Goal: Task Accomplishment & Management: Use online tool/utility

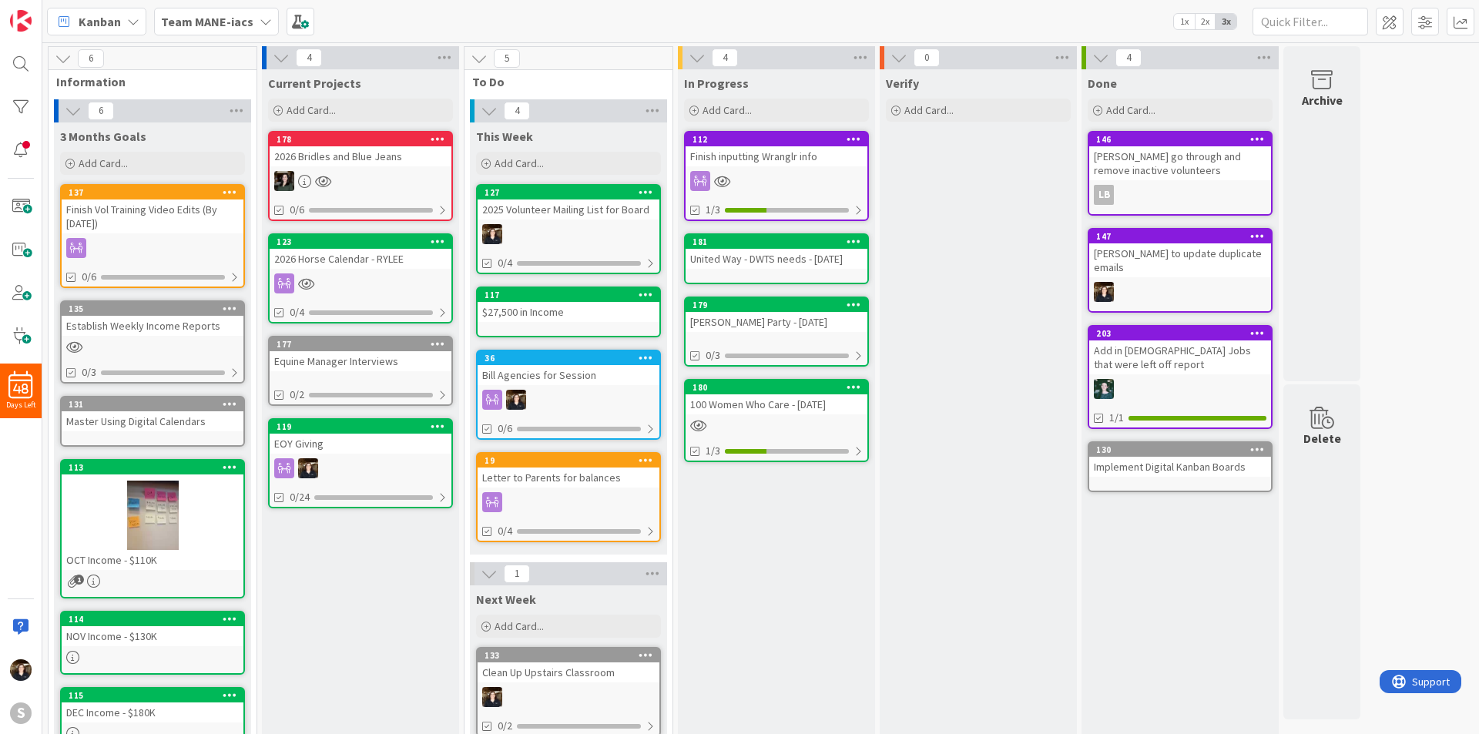
click at [249, 24] on div "Team MANE-iacs" at bounding box center [216, 22] width 125 height 28
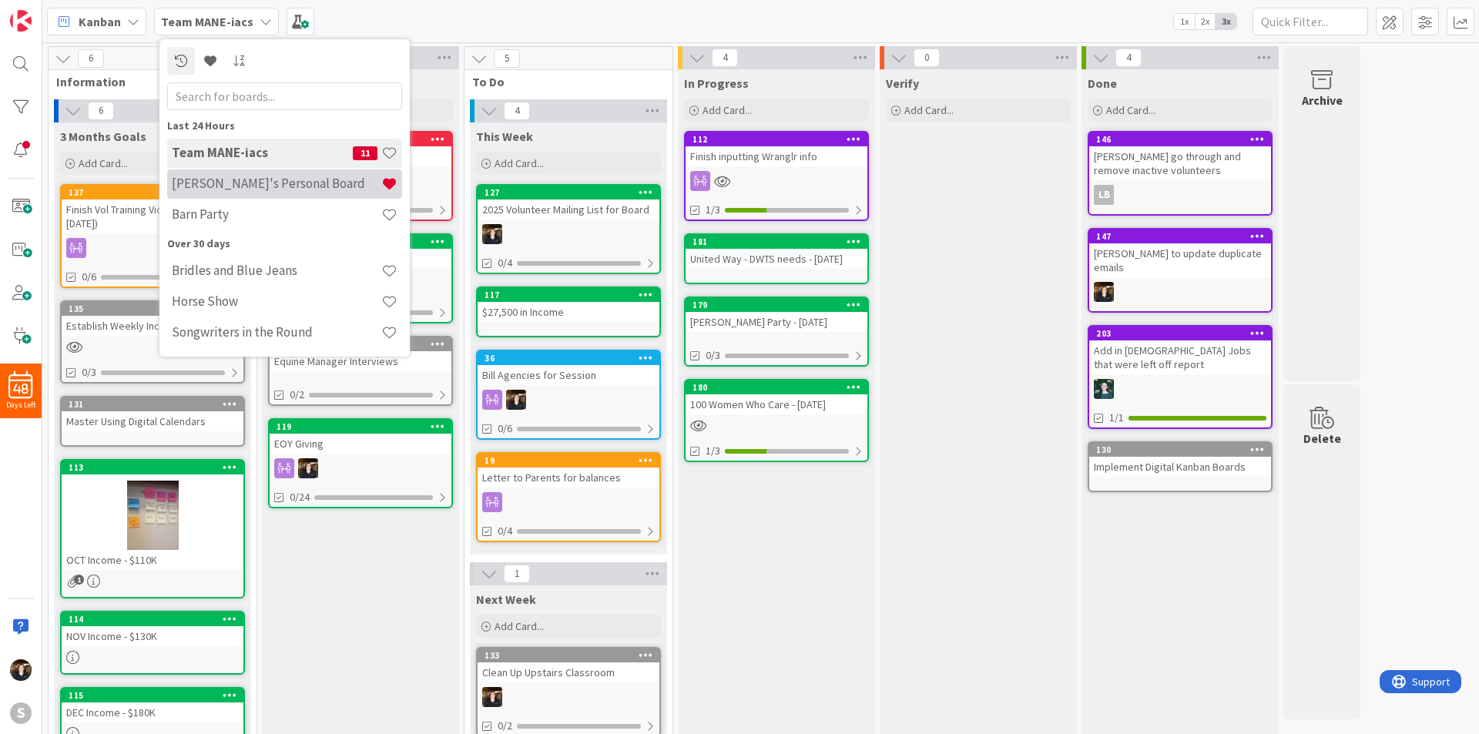
click at [240, 186] on h4 "[PERSON_NAME]'s Personal Board" at bounding box center [277, 183] width 210 height 15
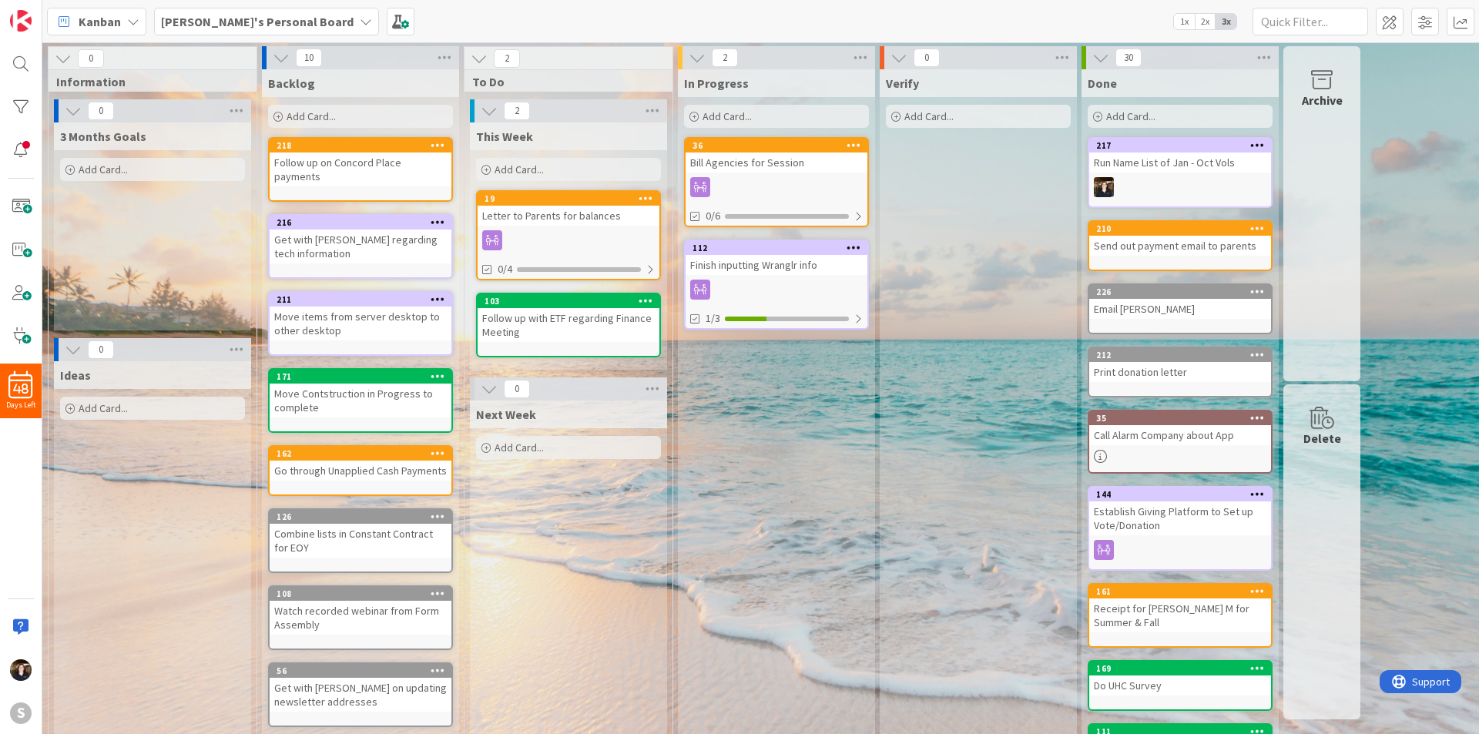
click at [546, 169] on div "Add Card..." at bounding box center [568, 169] width 185 height 23
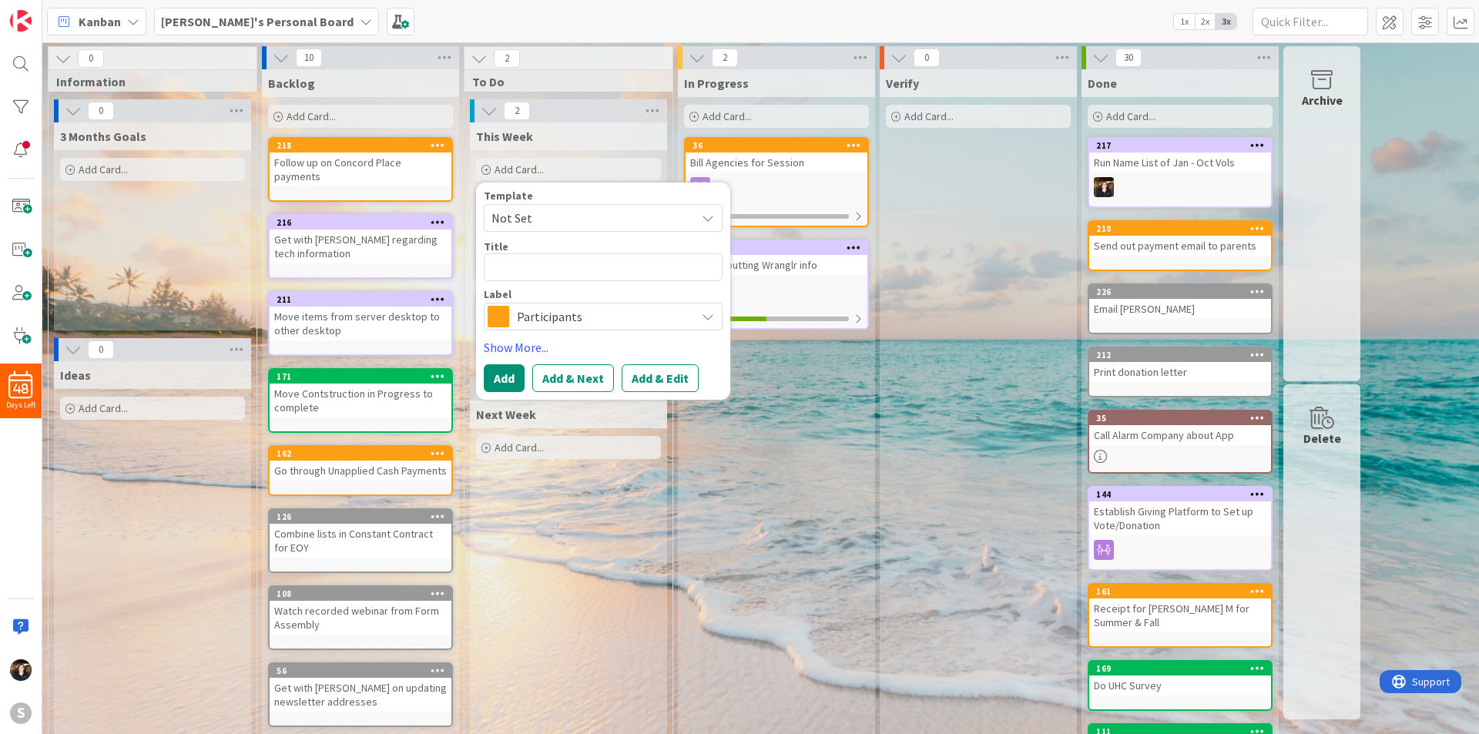
type textarea "x"
type textarea "G"
type textarea "x"
type textarea "Ge"
type textarea "x"
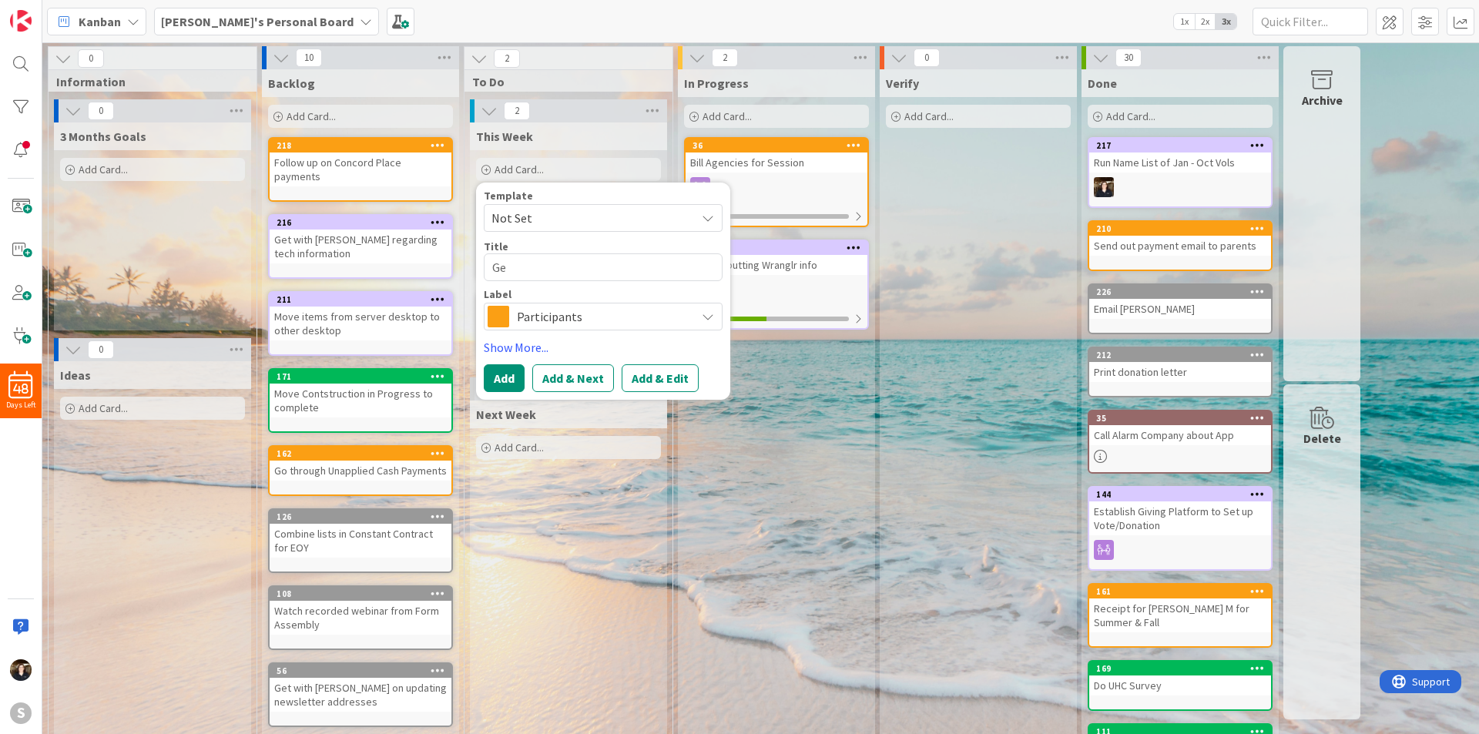
type textarea "Get"
type textarea "x"
type textarea "Get"
type textarea "x"
type textarea "Get w"
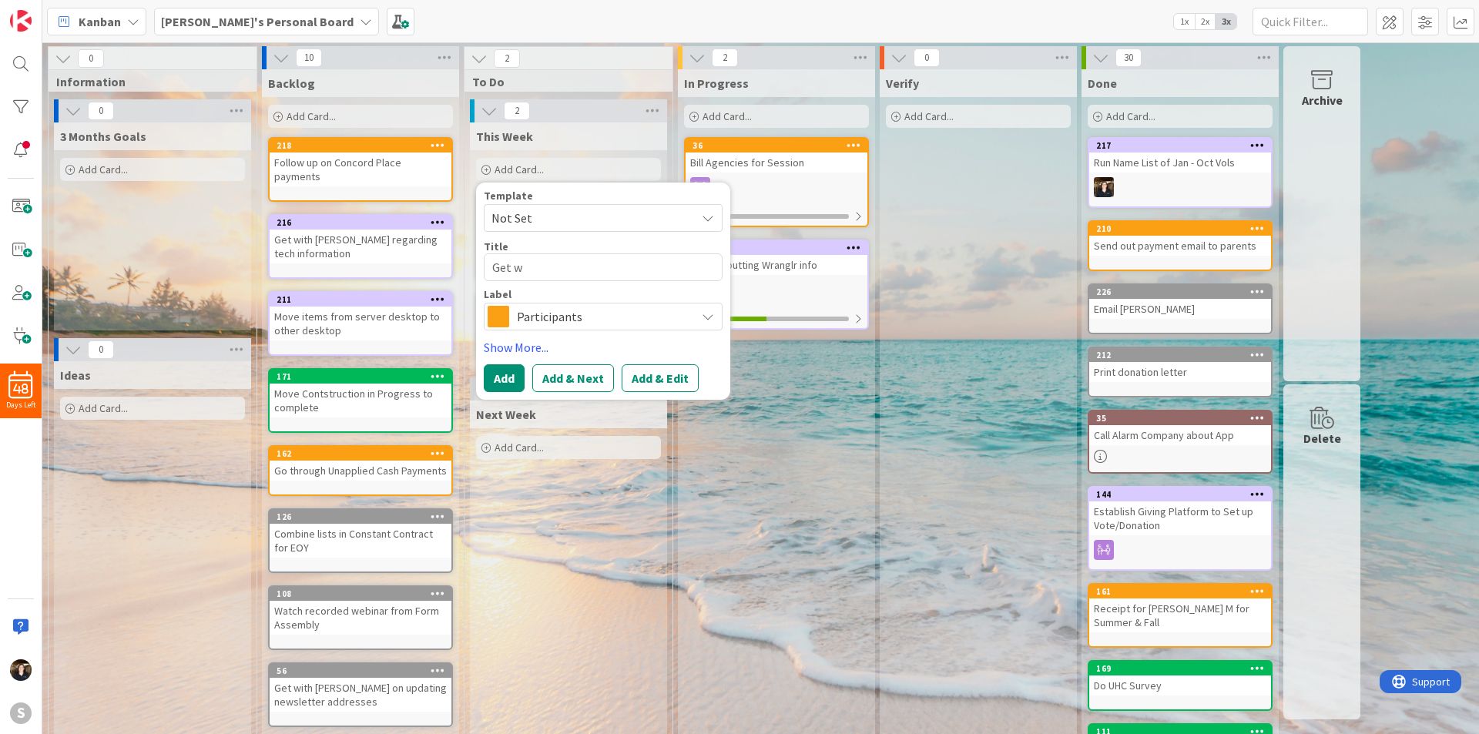
type textarea "x"
type textarea "Get wit"
type textarea "x"
type textarea "Get with"
type textarea "x"
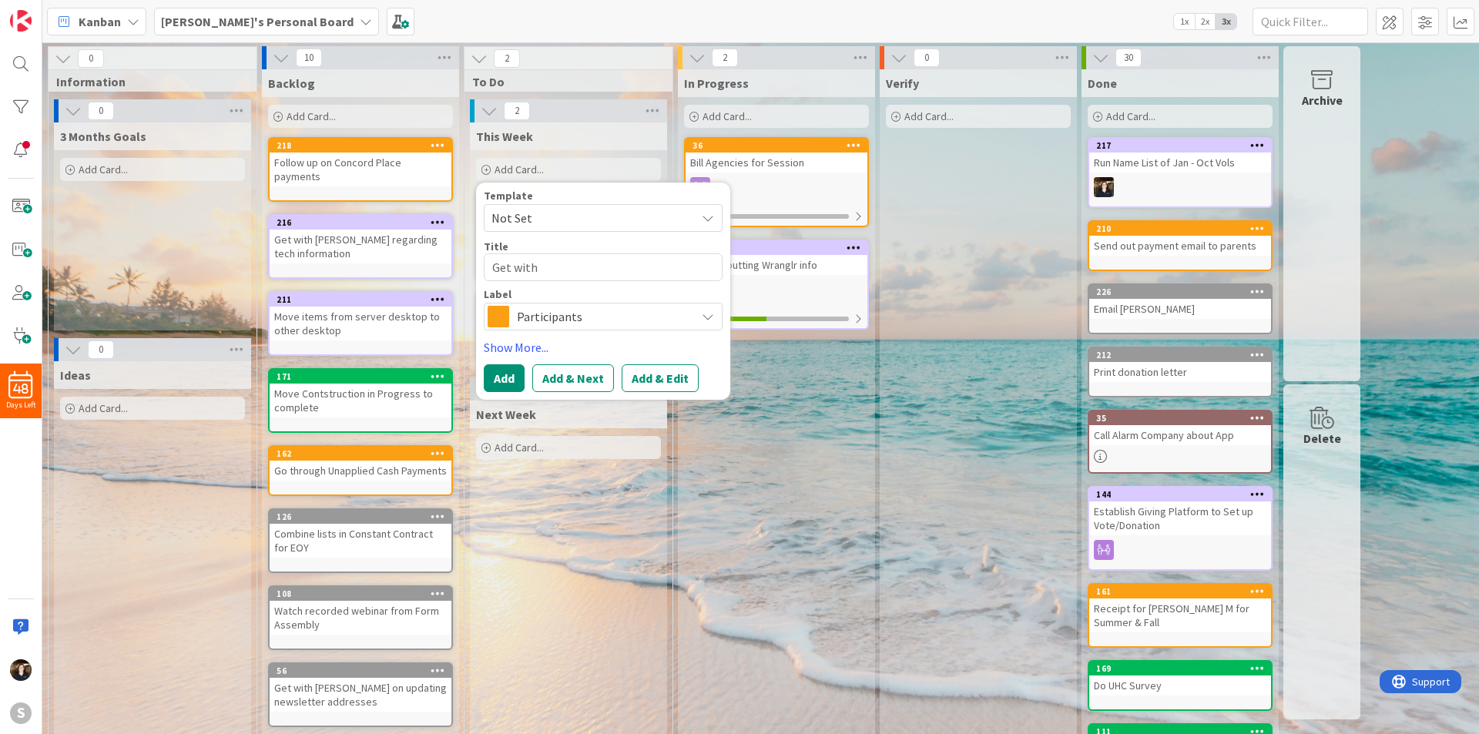
type textarea "Get with"
type textarea "x"
type textarea "Get with C"
type textarea "x"
type textarea "Get with Chr"
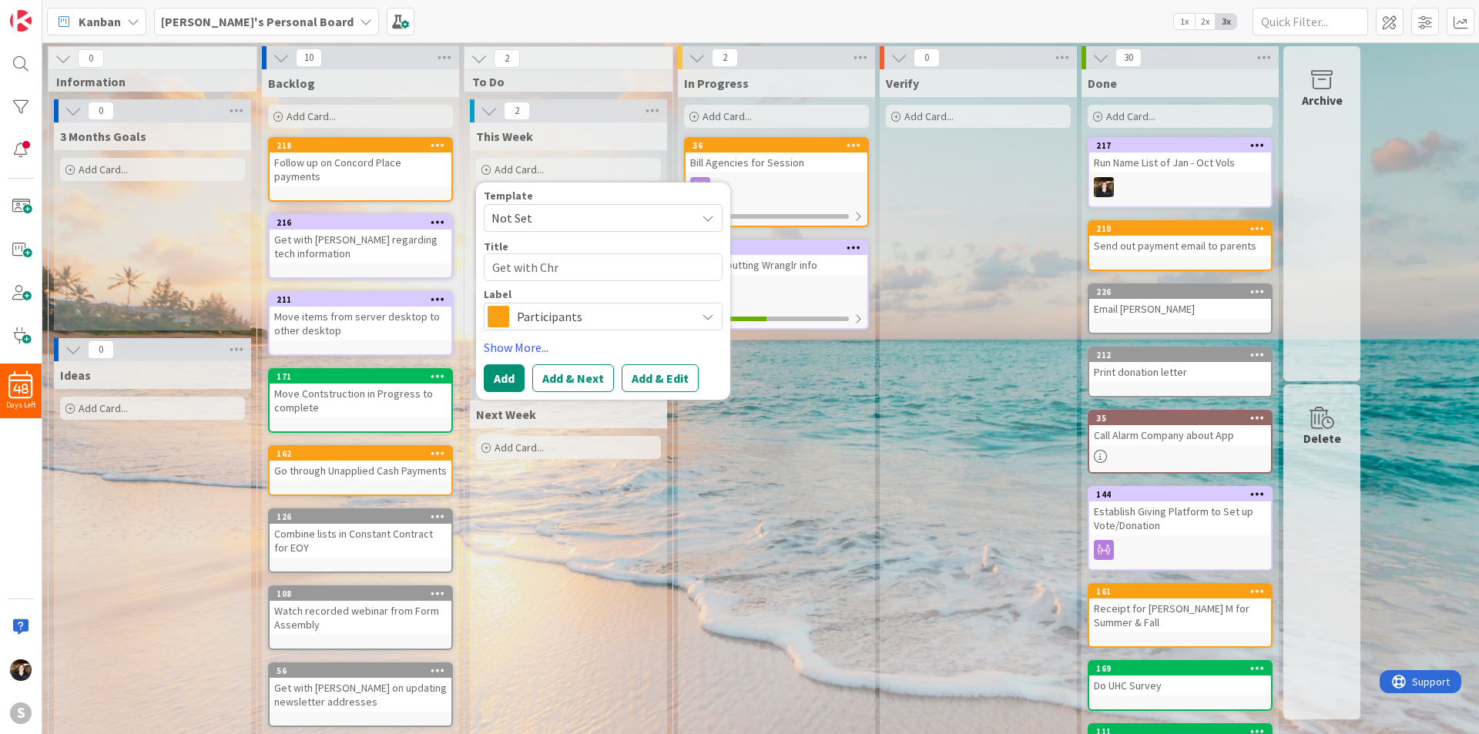
type textarea "x"
type textarea "Get with [PERSON_NAME]"
type textarea "x"
type textarea "Get with [PERSON_NAME]"
type textarea "x"
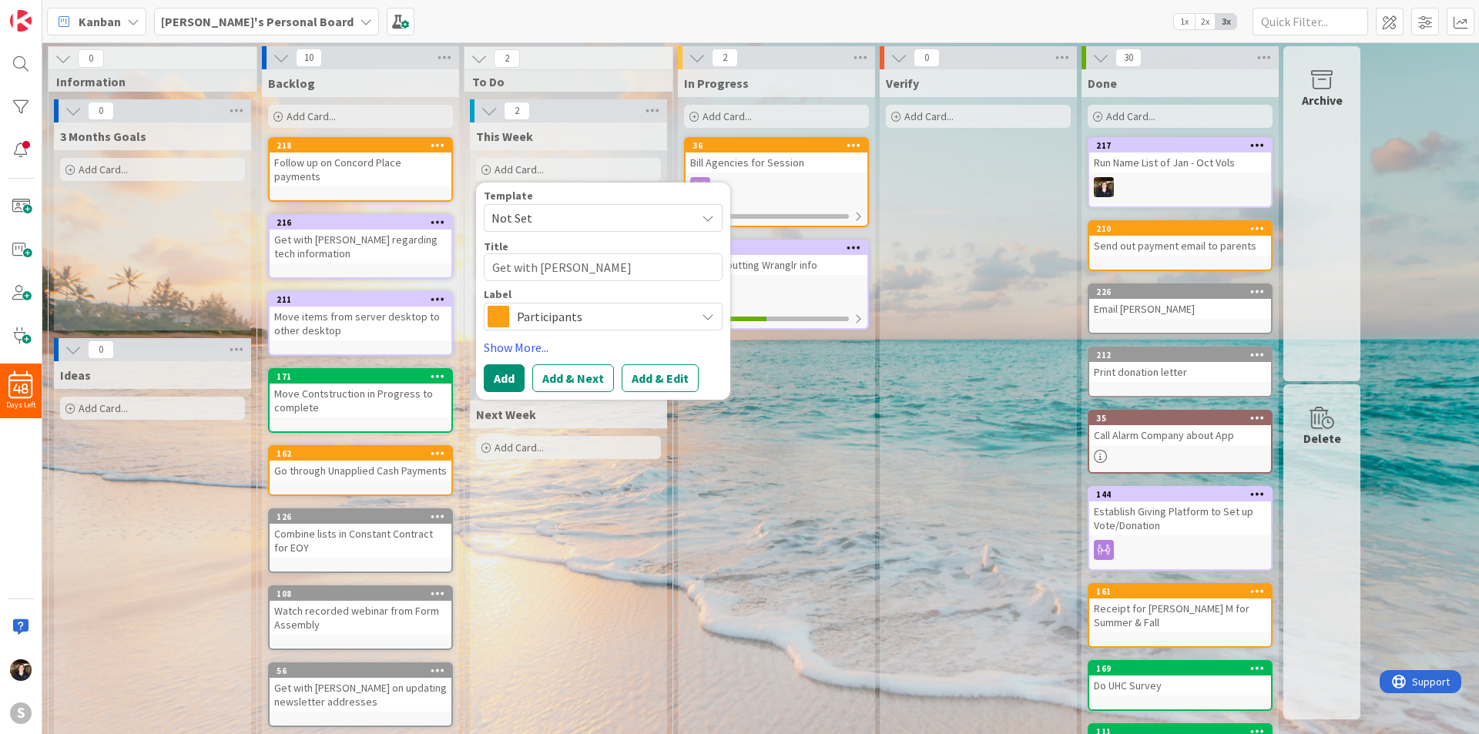
type textarea "Get with [PERSON_NAME]"
type textarea "x"
type textarea "Get with [PERSON_NAME]"
type textarea "x"
type textarea "Get with [PERSON_NAME]"
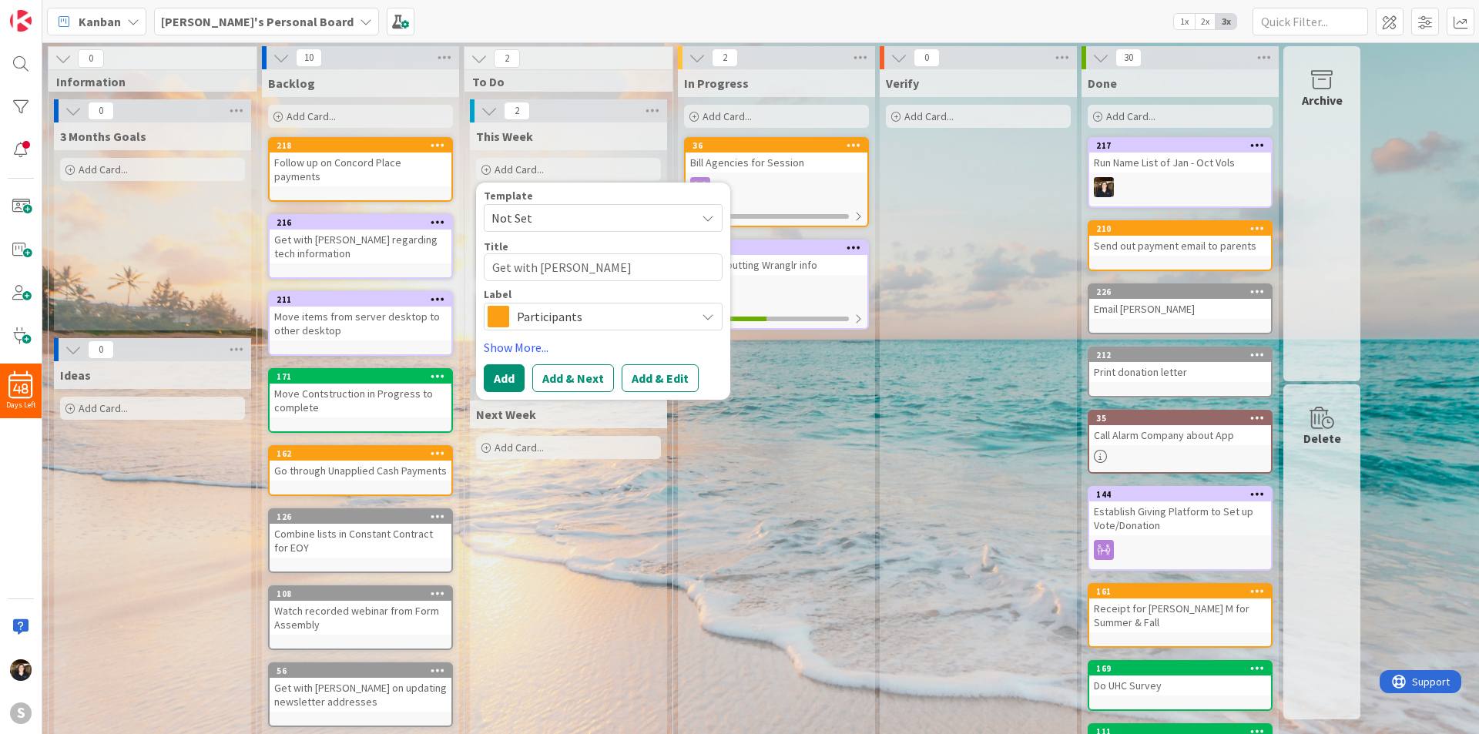
type textarea "x"
type textarea "Get with [PERSON_NAME]"
type textarea "x"
type textarea "Get with [PERSON_NAME]"
type textarea "x"
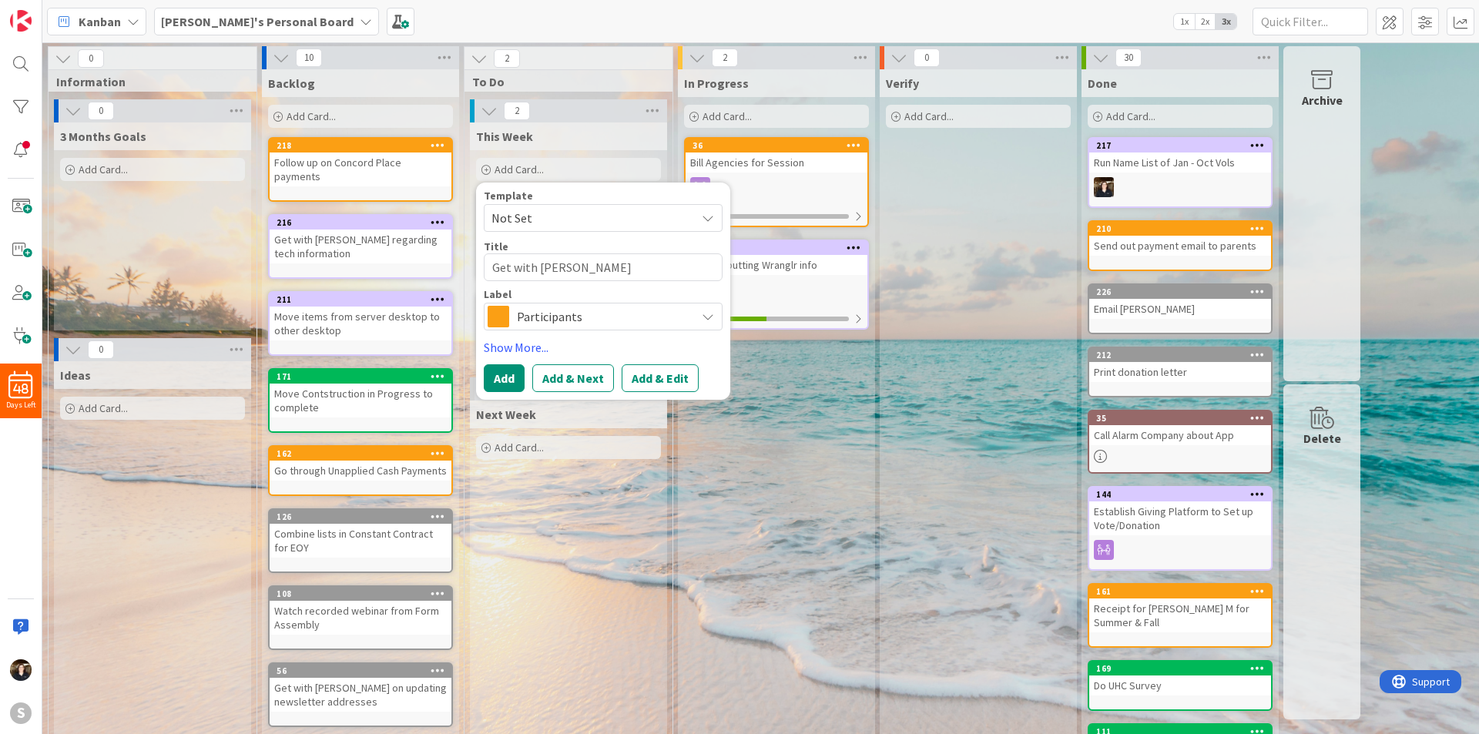
type textarea "Get with [PERSON_NAME]"
type textarea "x"
type textarea "Get with [PERSON_NAME]"
type textarea "x"
type textarea "Get with [PERSON_NAME] regarding"
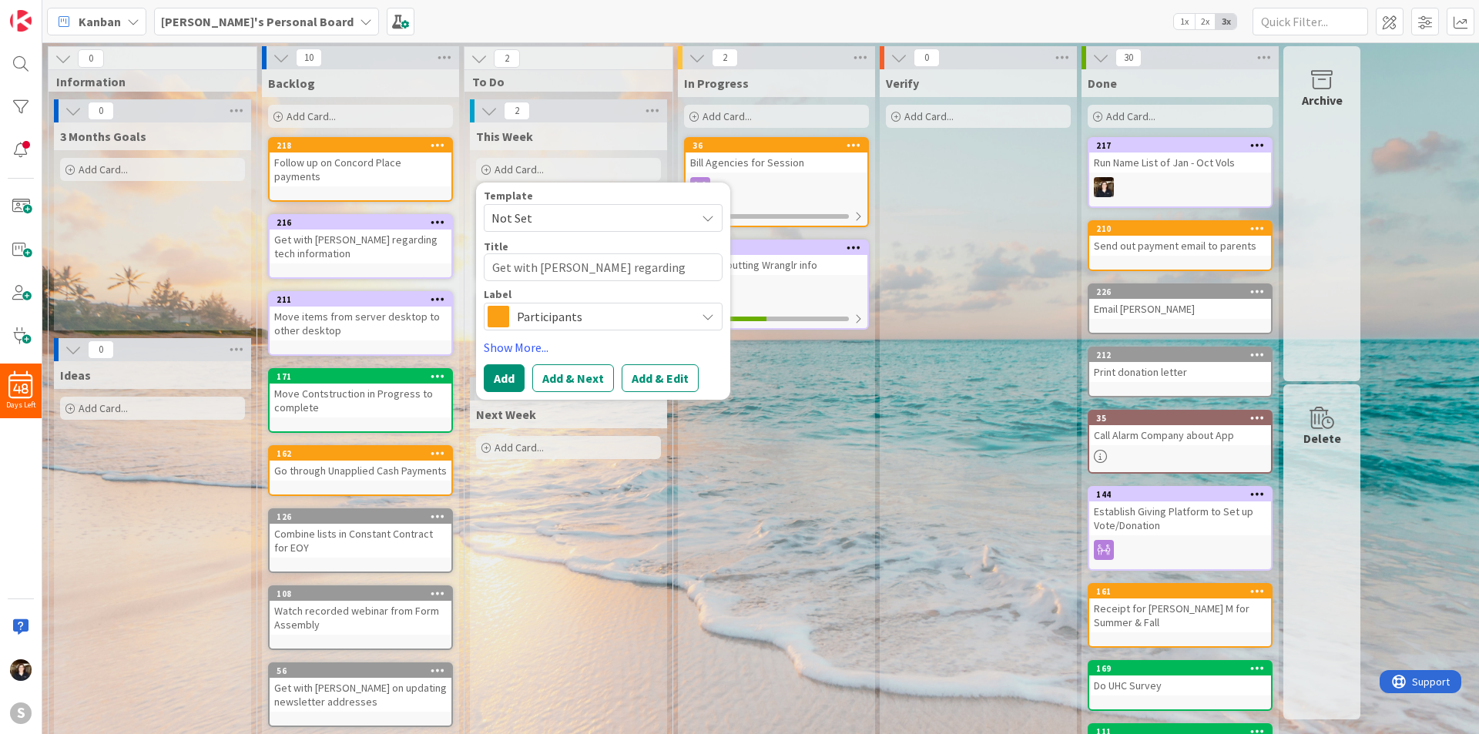
type textarea "x"
type textarea "Get with [PERSON_NAME] regarding"
type textarea "x"
type textarea "Get with [PERSON_NAME] regarding w"
type textarea "x"
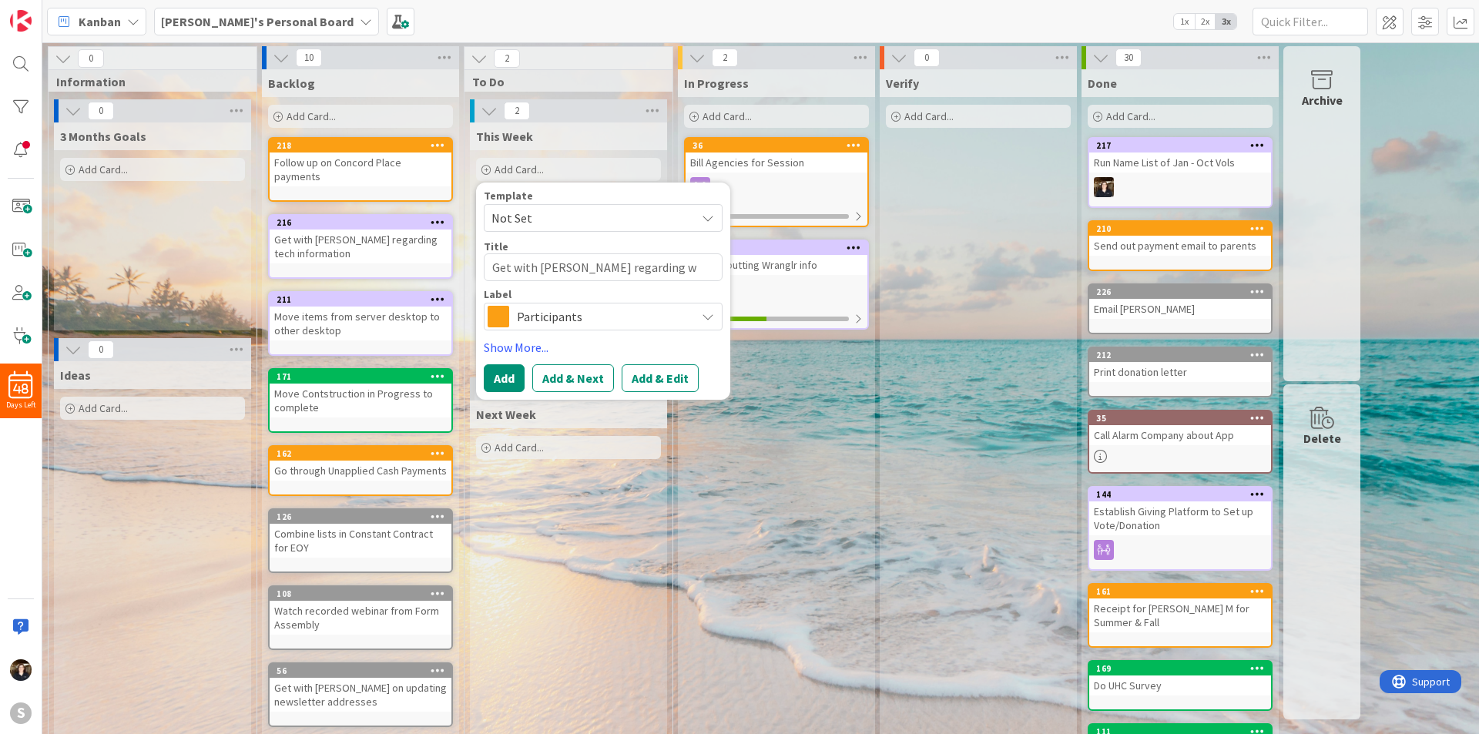
type textarea "Get with [PERSON_NAME] regarding wh"
type textarea "x"
type textarea "Get with [PERSON_NAME] regarding whi"
type textarea "x"
type textarea "Get with [PERSON_NAME] regarding whit"
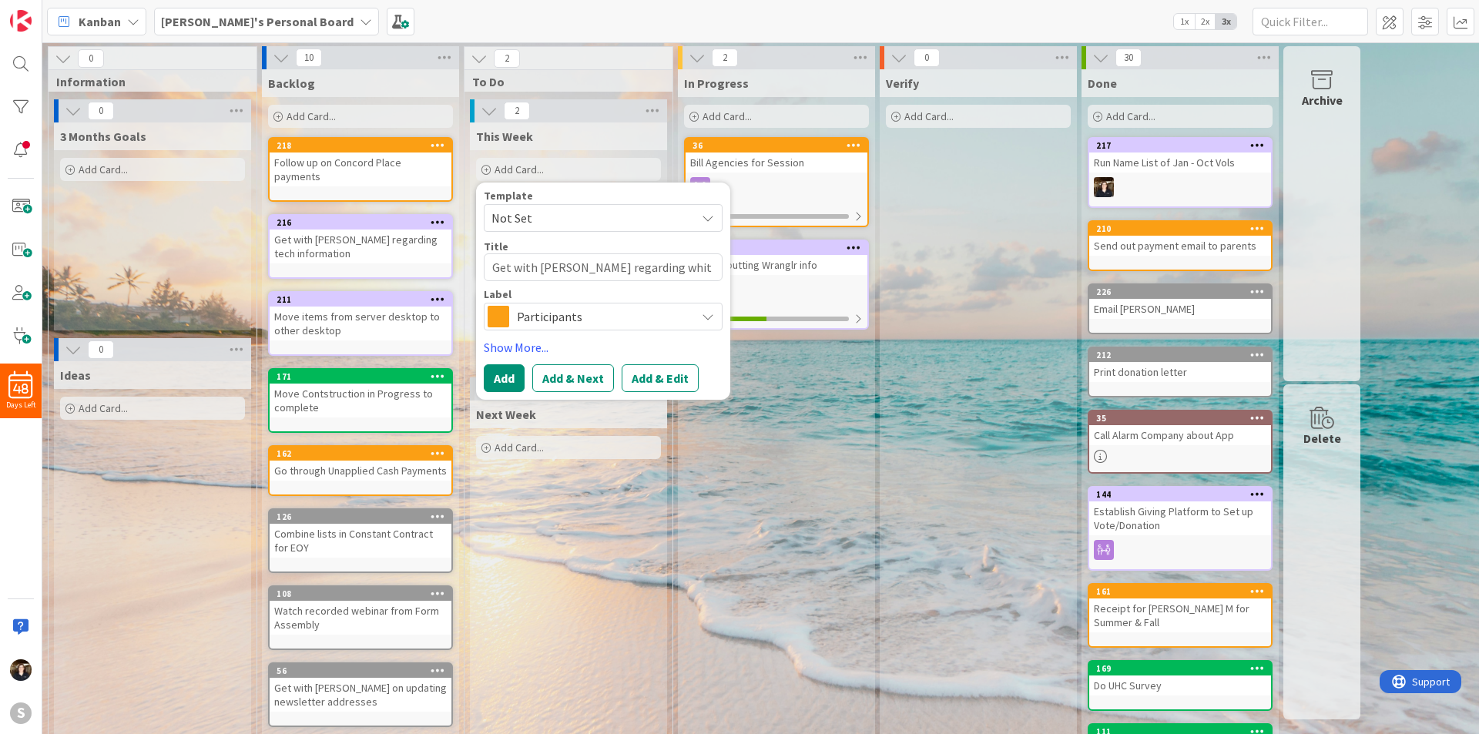
type textarea "x"
type textarea "Get with [PERSON_NAME] regarding white"
type textarea "x"
type textarea "Get with [PERSON_NAME] regarding white"
type textarea "x"
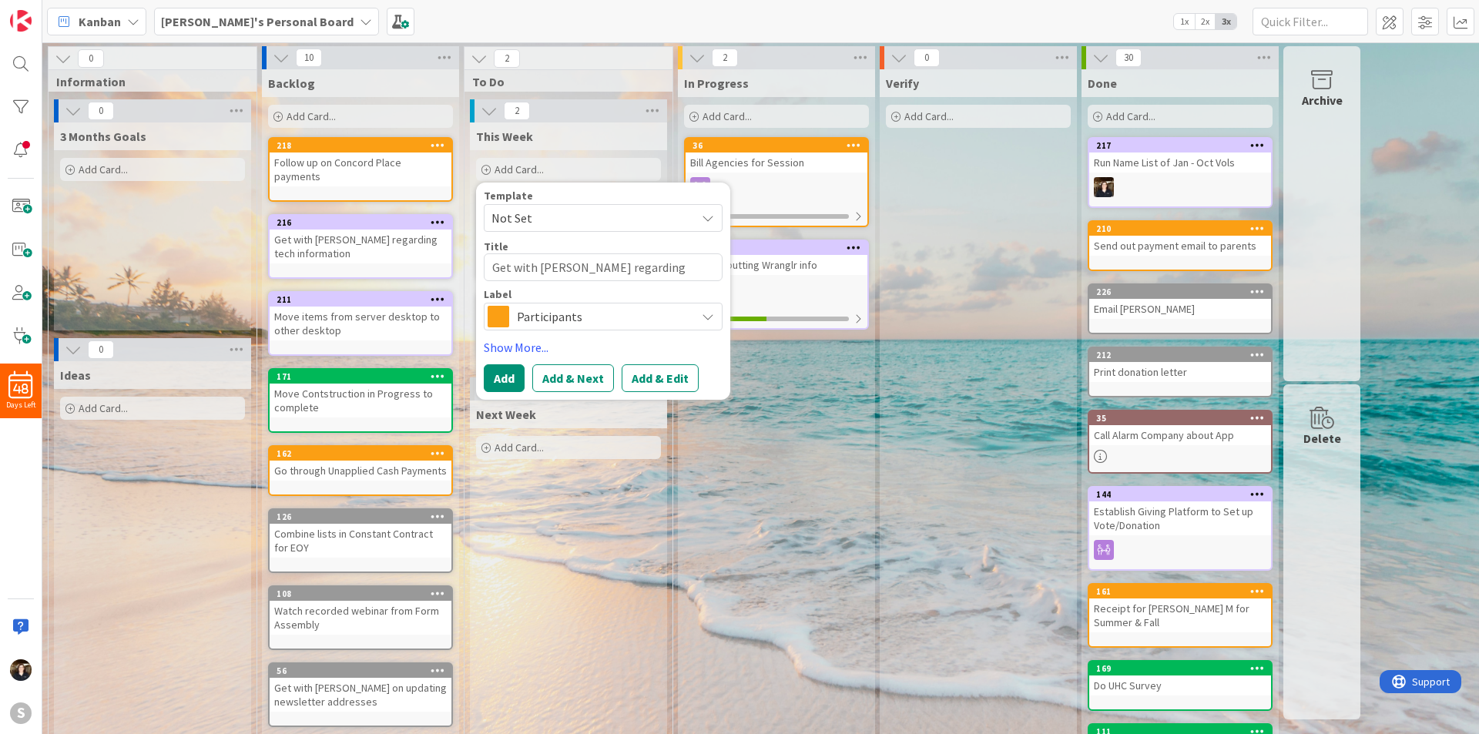
type textarea "Get with [PERSON_NAME] regarding white l"
type textarea "x"
type textarea "Get with [PERSON_NAME] regarding white lis"
type textarea "x"
type textarea "Get with [PERSON_NAME] regarding white listi"
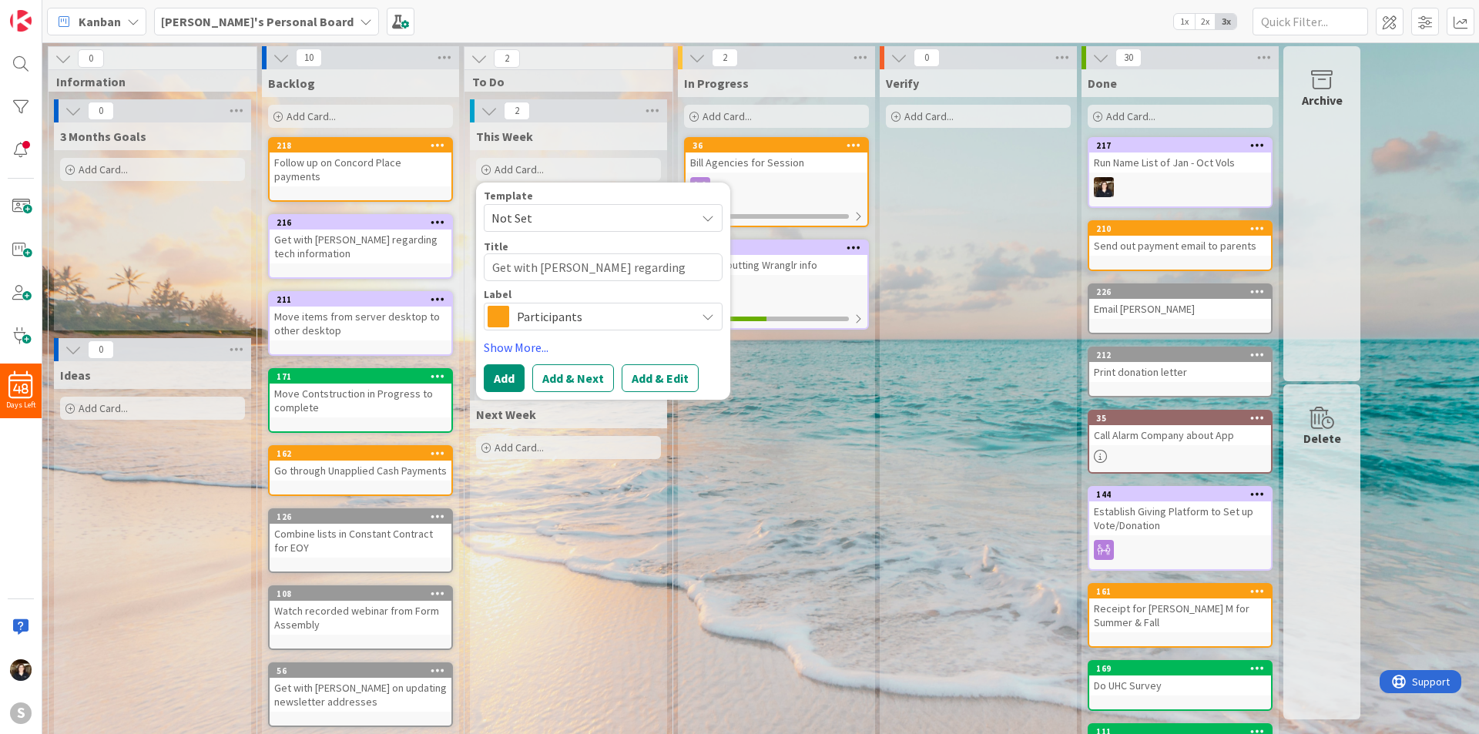
type textarea "x"
type textarea "Get with [PERSON_NAME] regarding white listin"
type textarea "x"
type textarea "Get with [PERSON_NAME] regarding white listing"
type textarea "x"
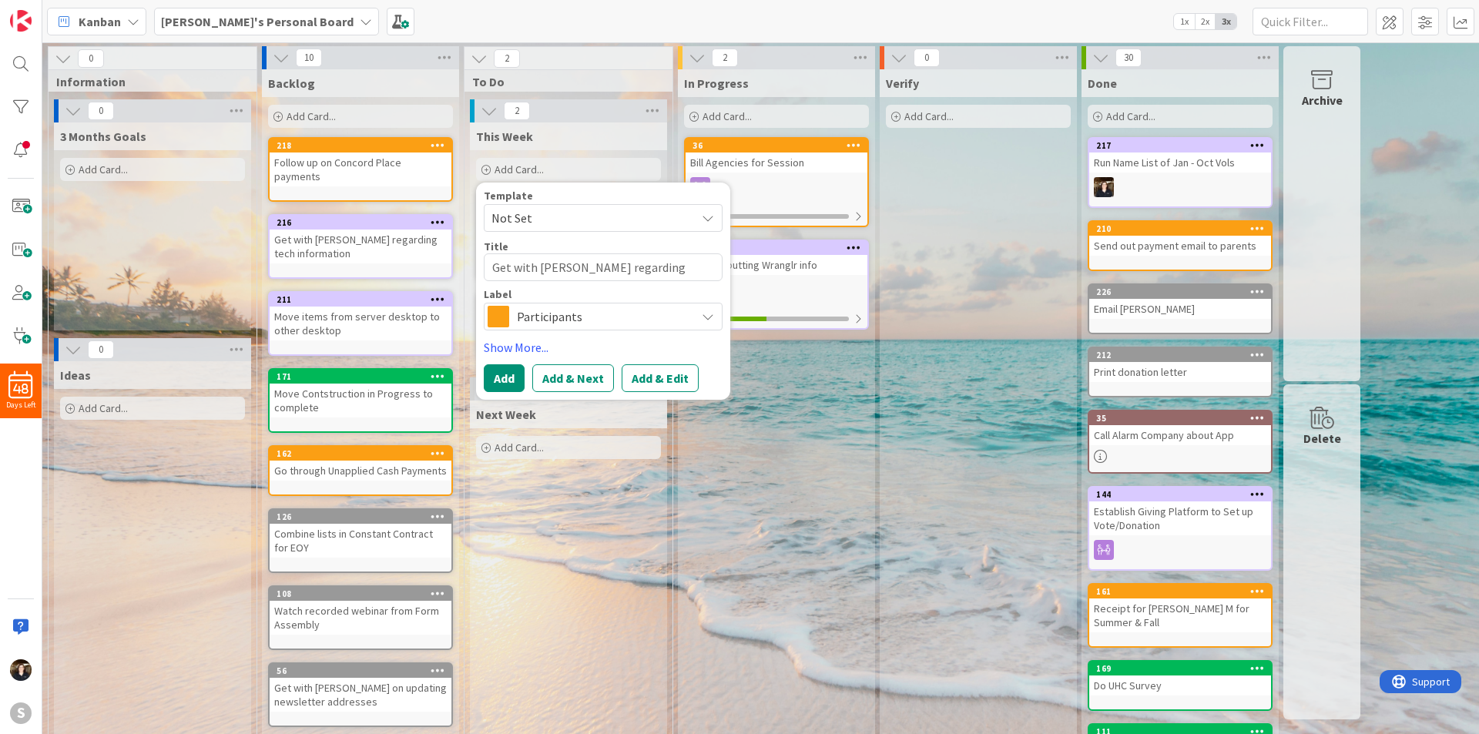
type textarea "Get with [PERSON_NAME] regarding white listing i"
type textarea "x"
type textarea "Get with [PERSON_NAME] regarding white listing ip"
type textarea "x"
type textarea "Get with [PERSON_NAME] regarding white listing ip a"
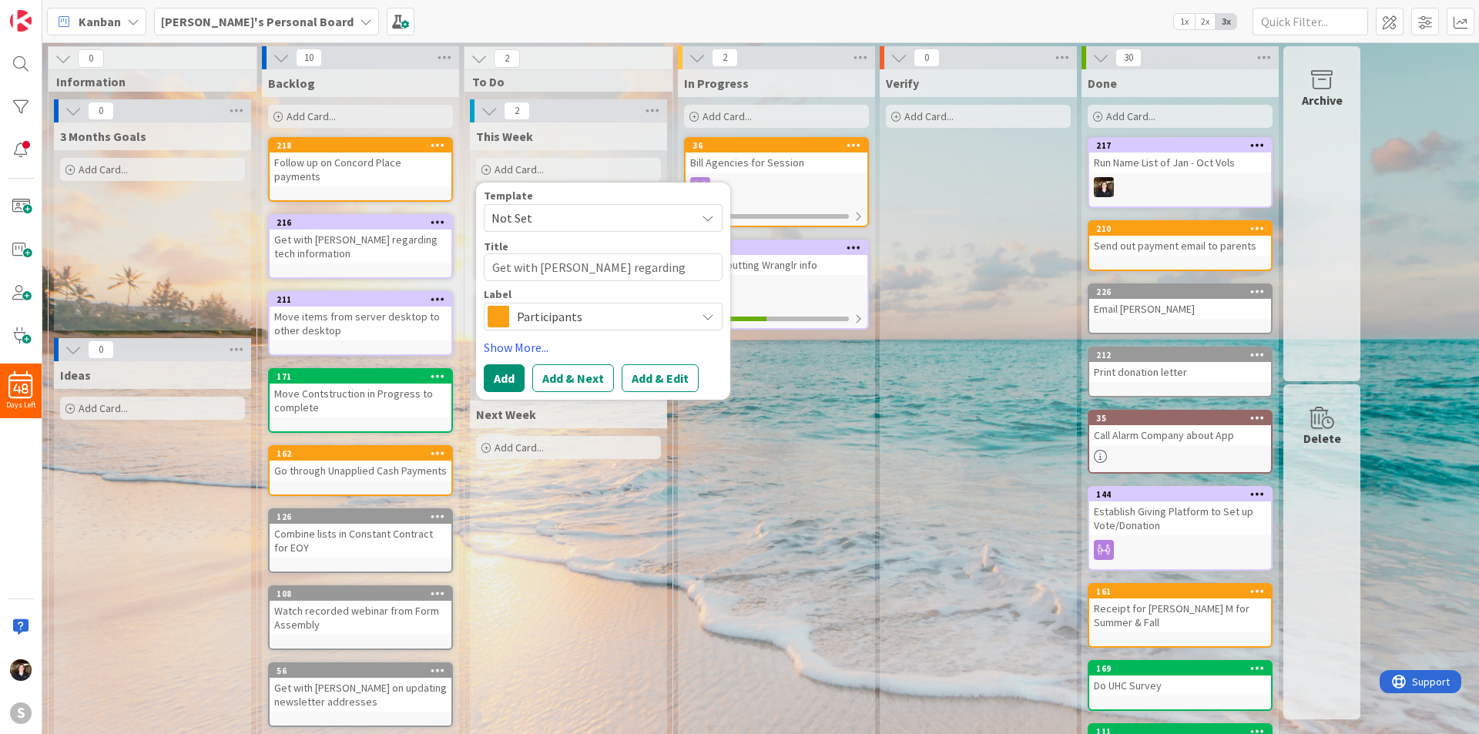
type textarea "x"
type textarea "Get with [PERSON_NAME] regarding white listing ip ad"
type textarea "x"
type textarea "Get with [PERSON_NAME] regarding white listing ip add"
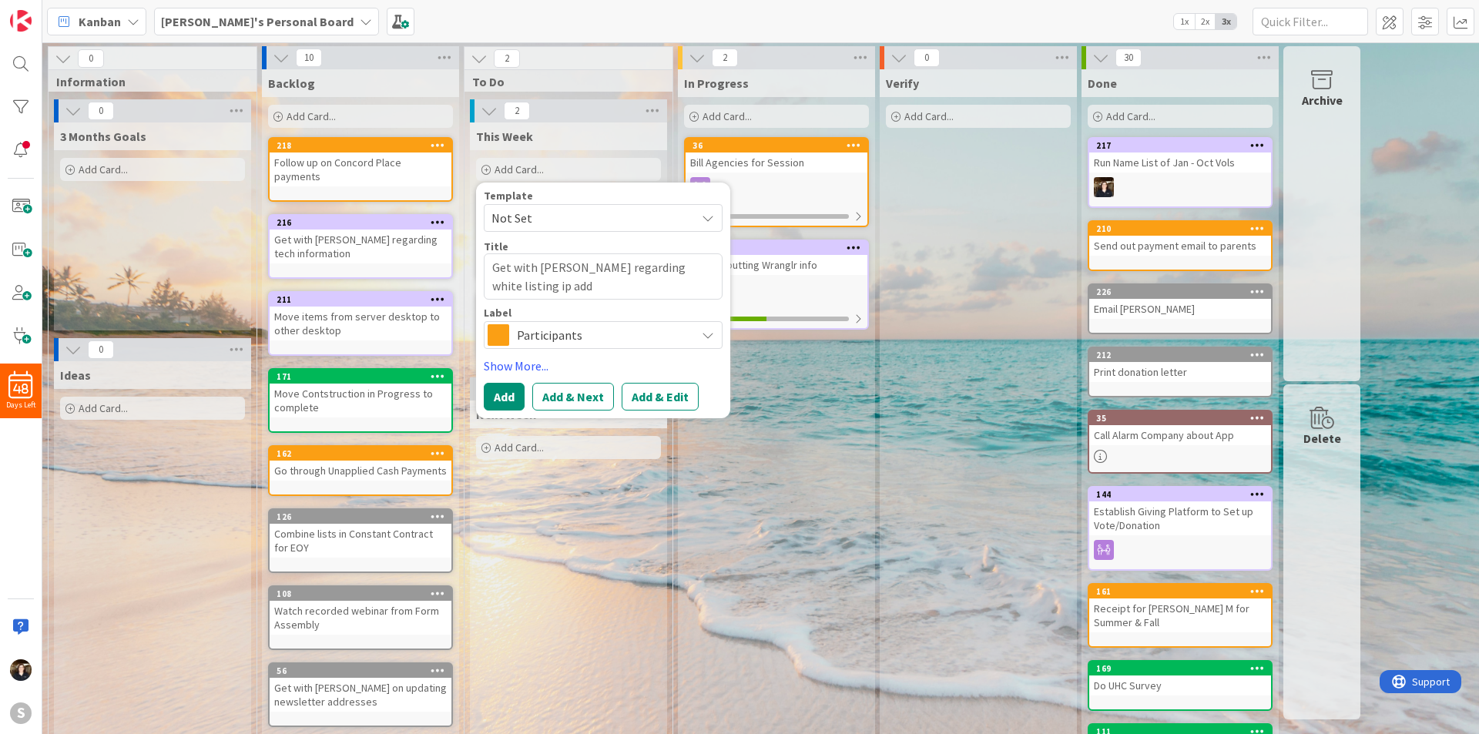
type textarea "x"
type textarea "Get with [PERSON_NAME] regarding white listing ip addr"
type textarea "x"
type textarea "Get with [PERSON_NAME] regarding white listing ip addre"
type textarea "x"
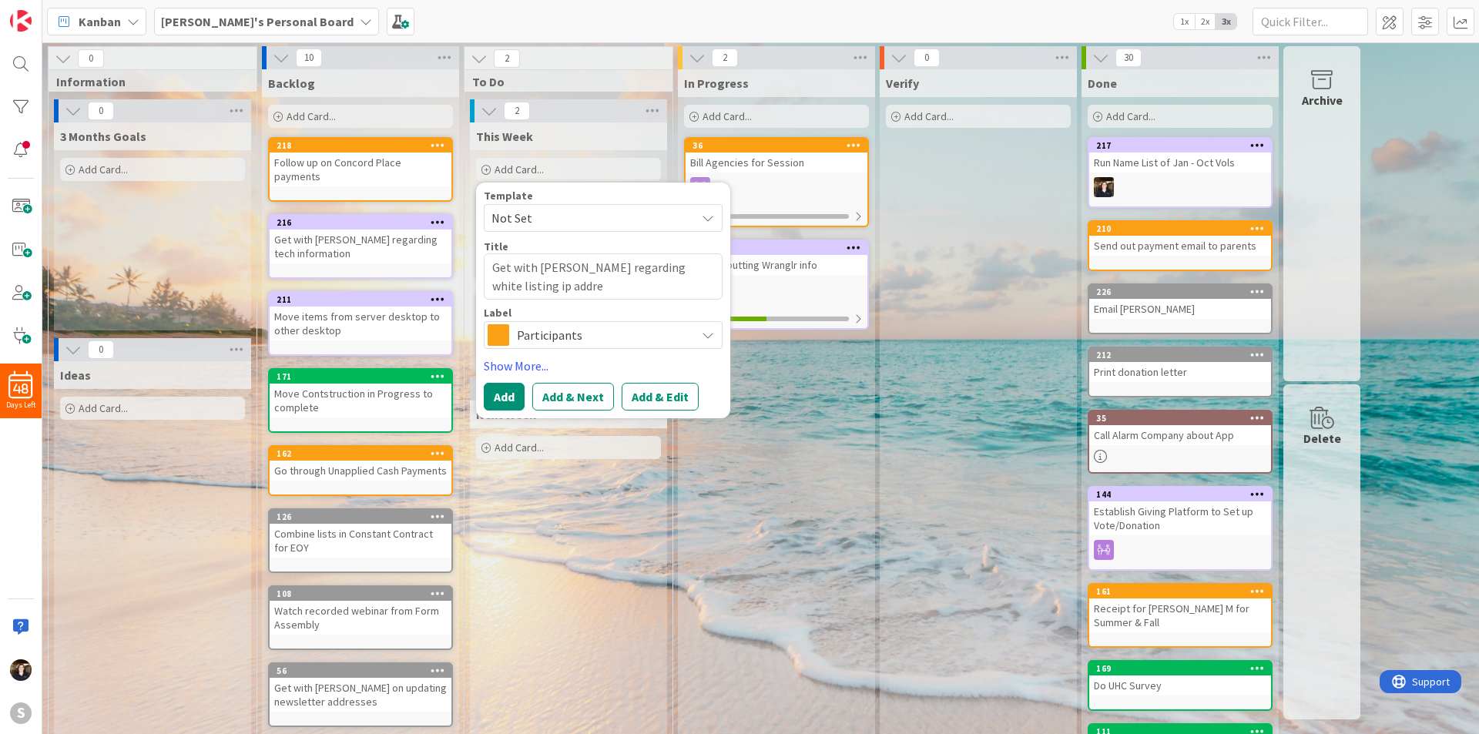
type textarea "Get with [PERSON_NAME] regarding white listing ip addres"
type textarea "x"
type textarea "Get with [PERSON_NAME] regarding white listing ip address"
type textarea "x"
type textarea "Get with [PERSON_NAME] regarding white listing ip addresse"
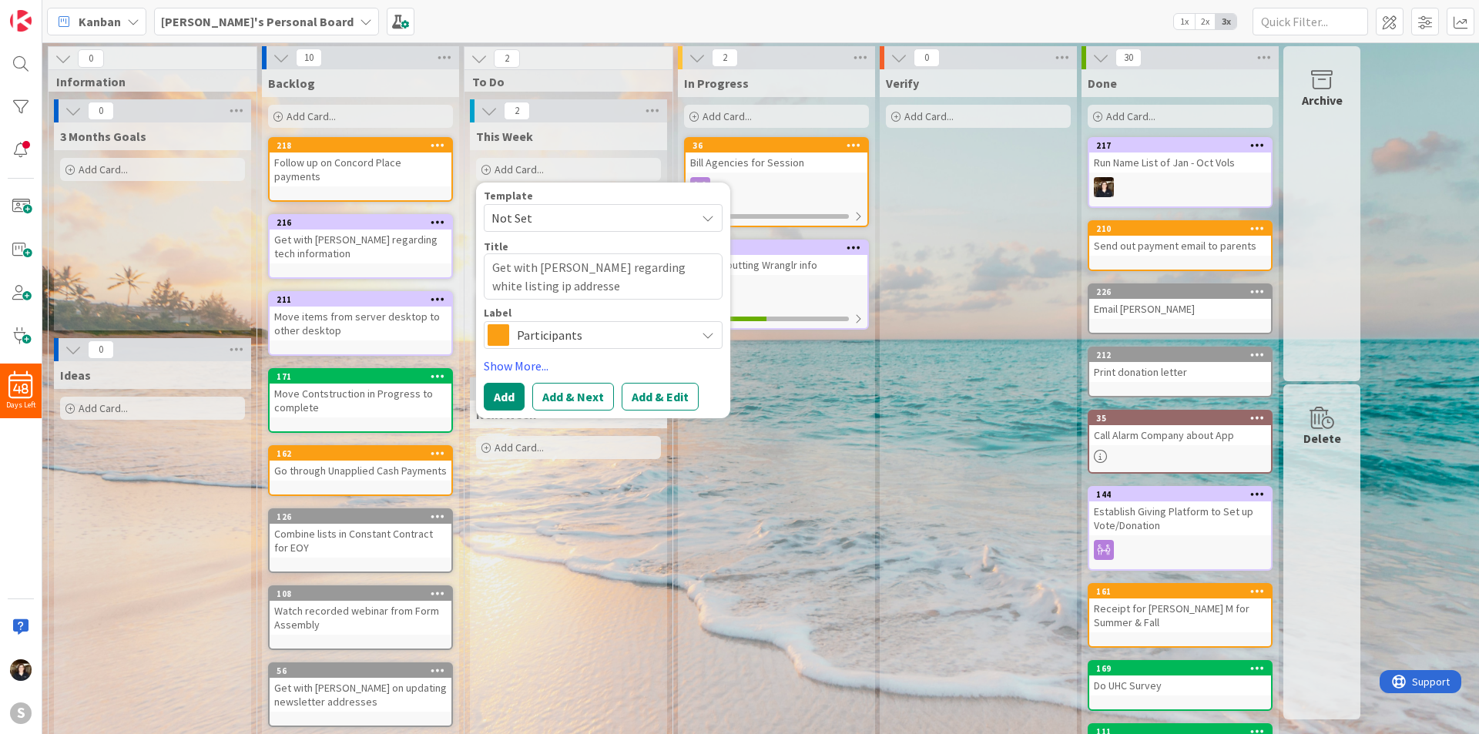
type textarea "x"
type textarea "Get with [PERSON_NAME] regarding white listing ip addresses"
click at [642, 330] on span "Participants" at bounding box center [602, 335] width 171 height 22
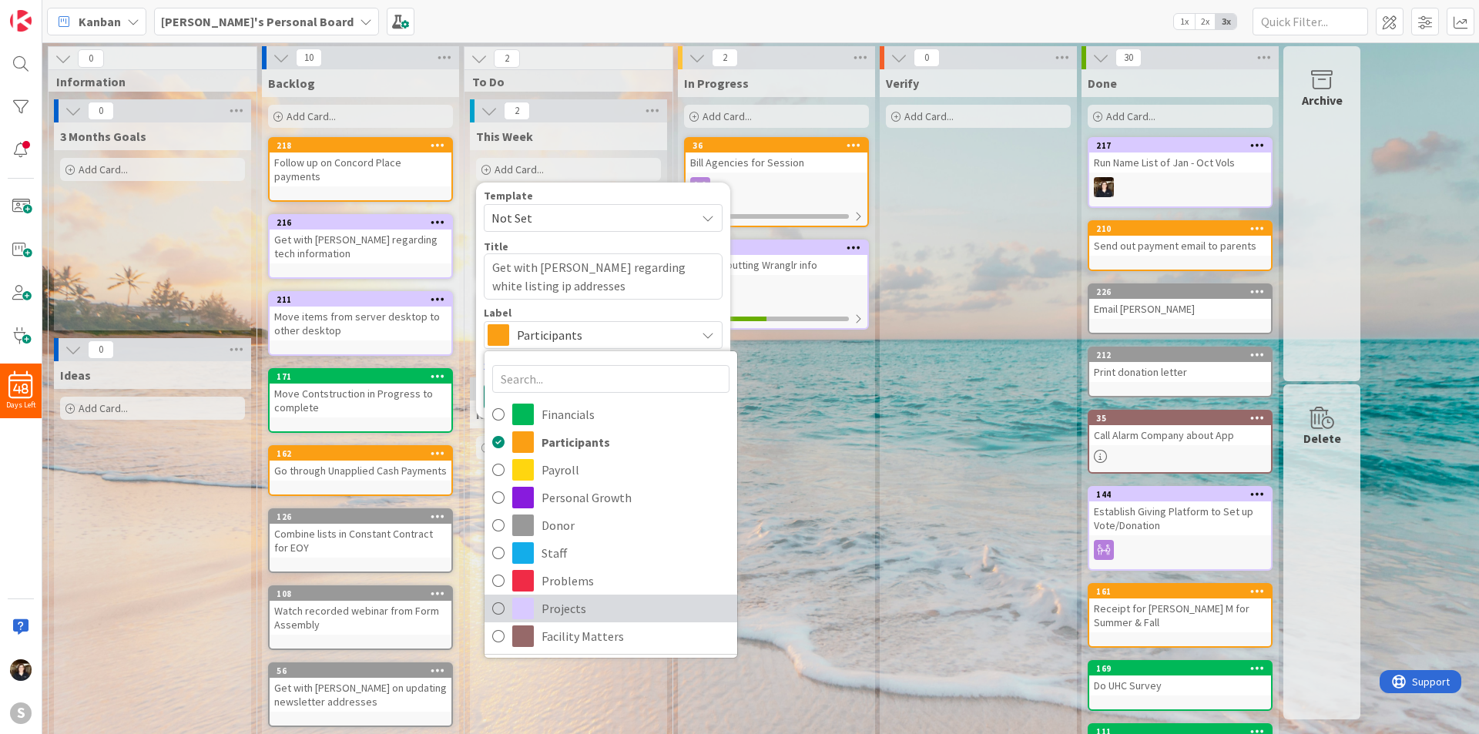
click at [499, 604] on icon at bounding box center [498, 608] width 12 height 23
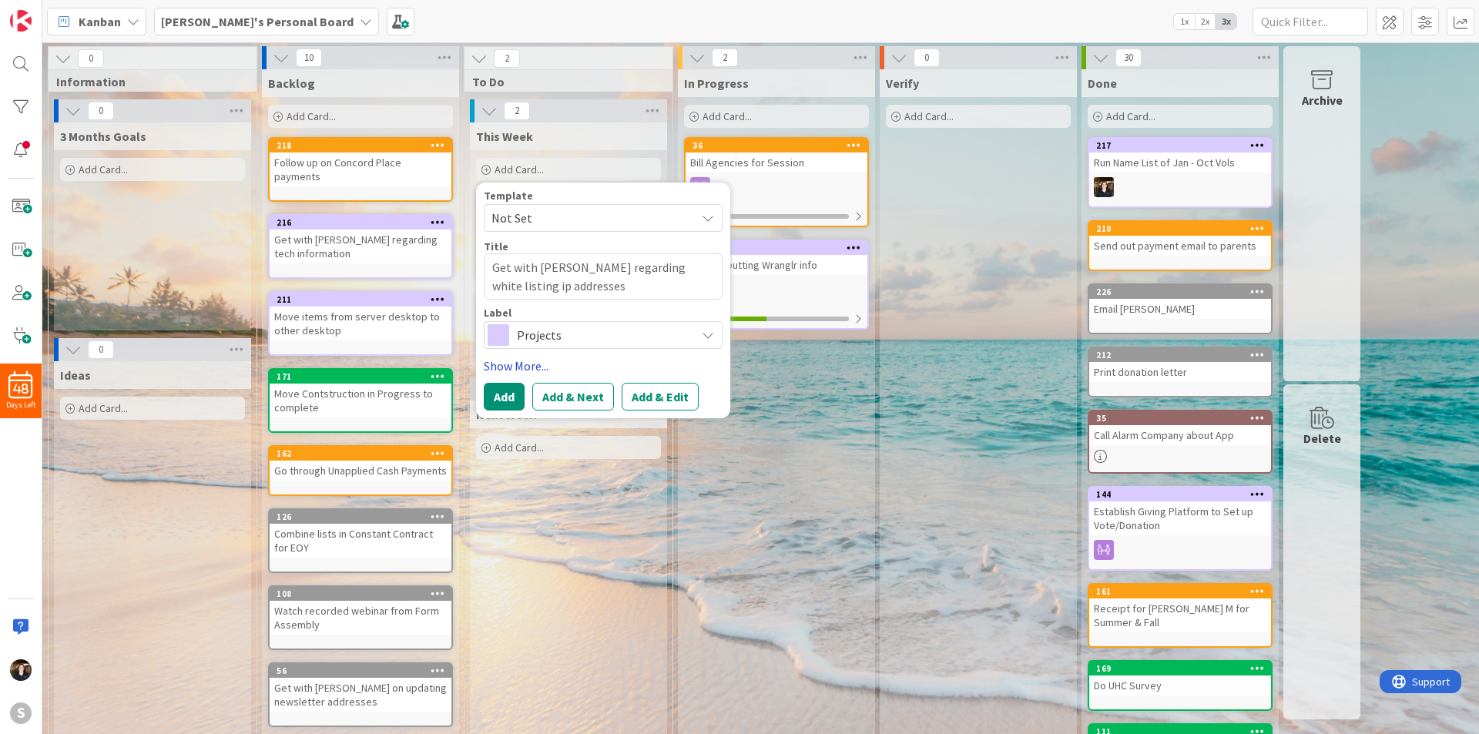
click at [527, 364] on link "Show More..." at bounding box center [603, 366] width 239 height 18
type textarea "x"
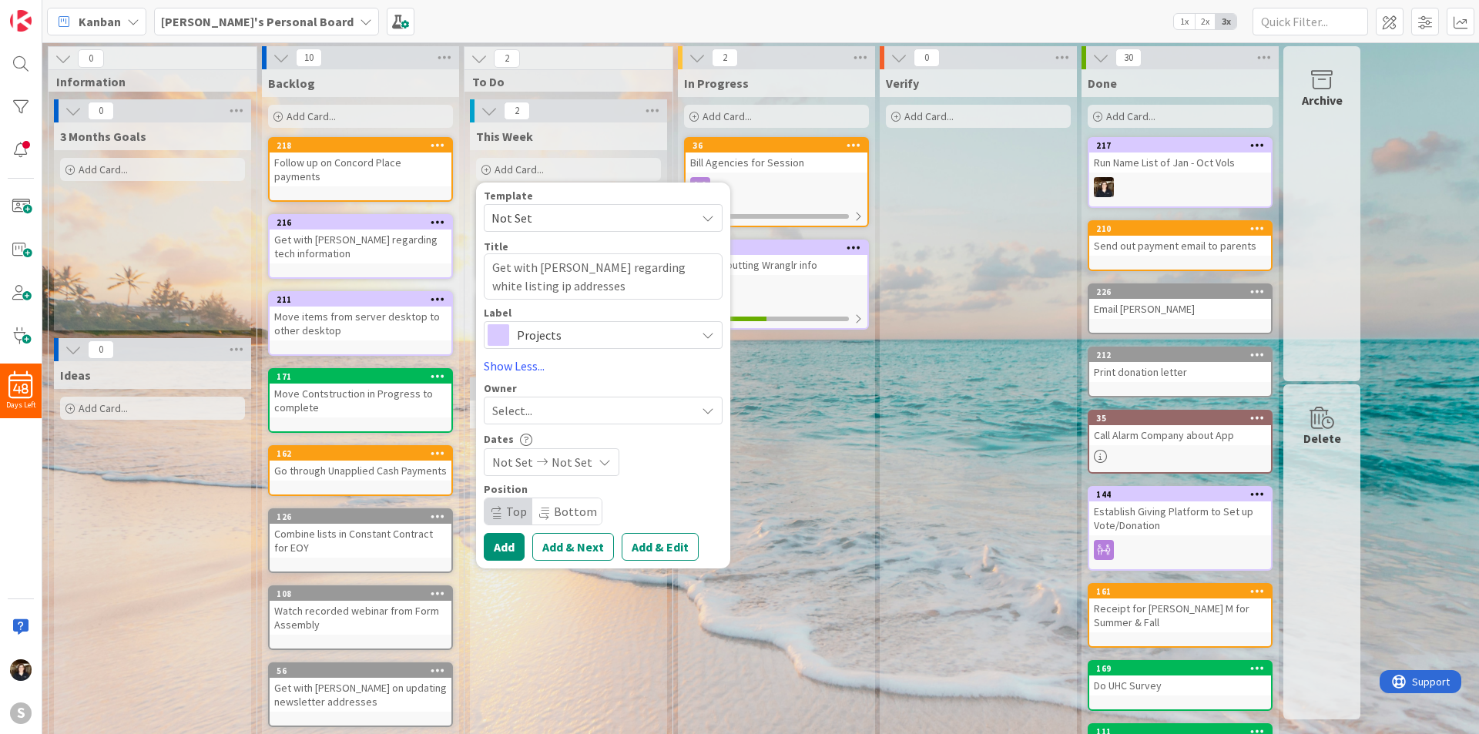
click at [696, 414] on div "Select..." at bounding box center [603, 411] width 239 height 28
click at [501, 547] on button "Add" at bounding box center [504, 547] width 41 height 28
